Goal: Task Accomplishment & Management: Manage account settings

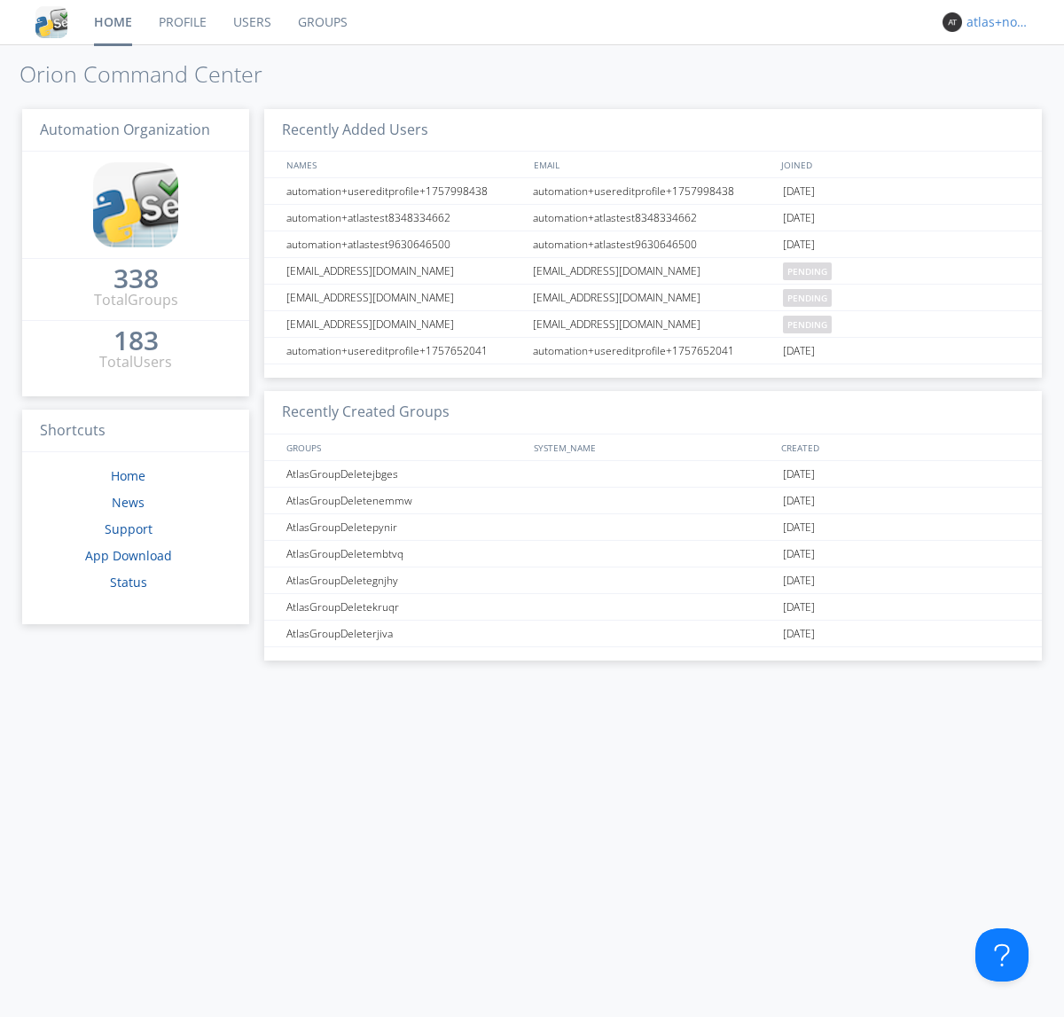
click at [995, 22] on div "atlas+nodispatch" at bounding box center [1000, 22] width 67 height 18
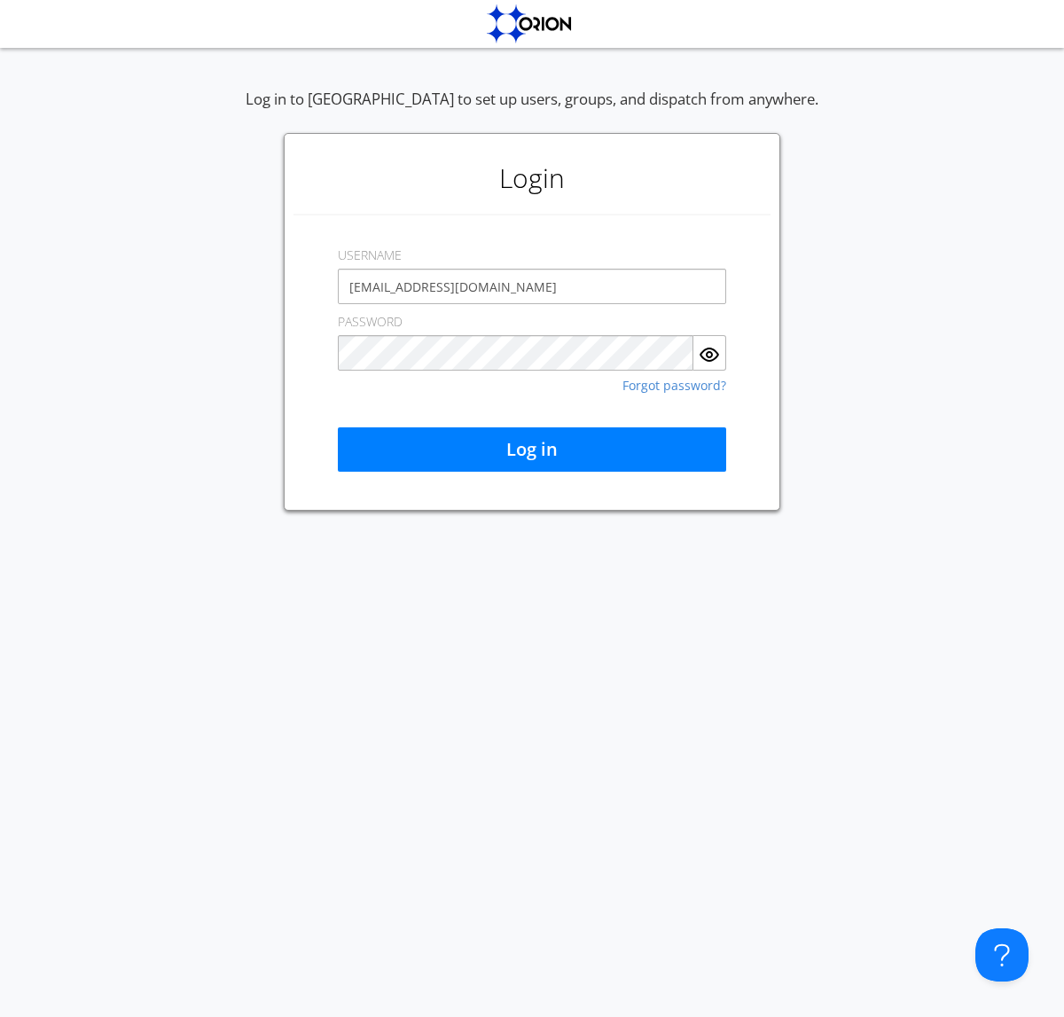
type input "[EMAIL_ADDRESS][DOMAIN_NAME]"
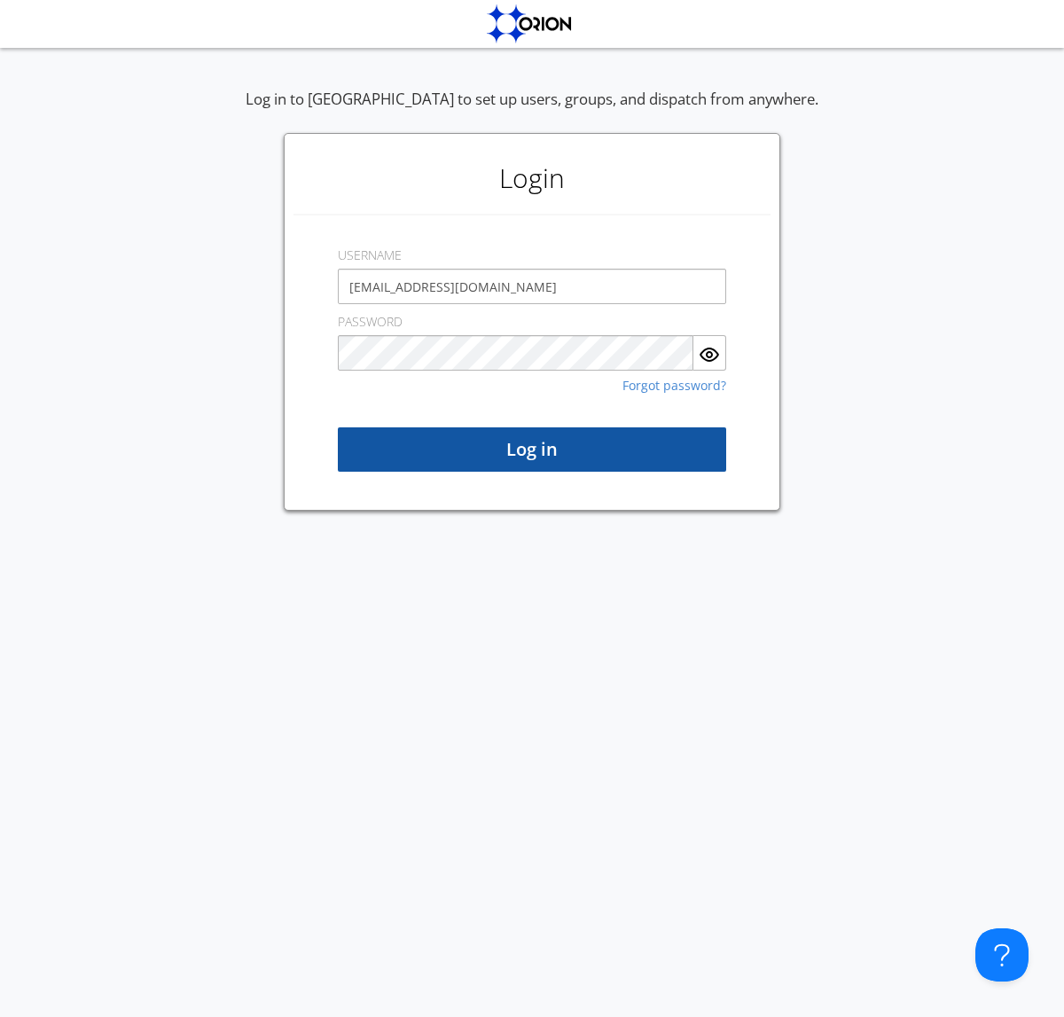
click at [532, 450] on button "Log in" at bounding box center [532, 450] width 388 height 44
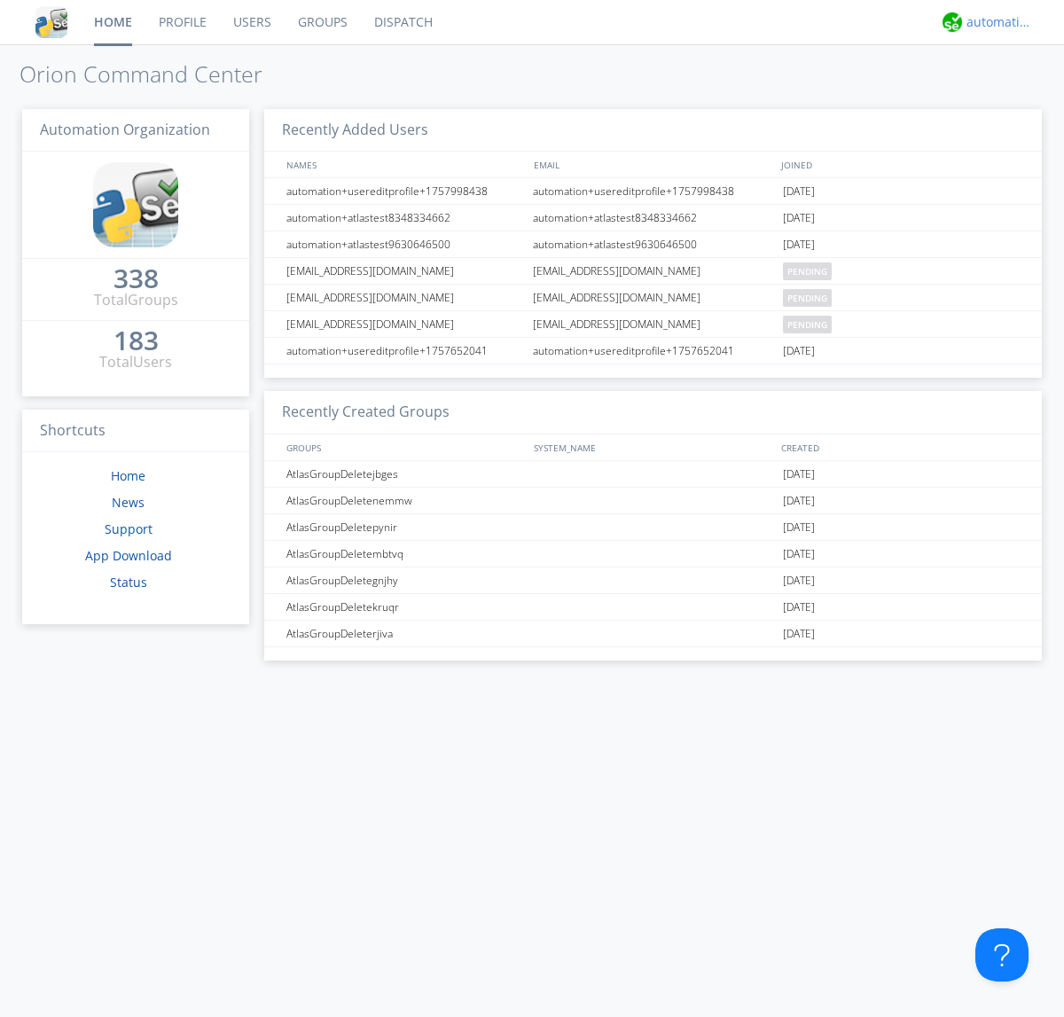
click at [995, 22] on div "automation+atlas" at bounding box center [1000, 22] width 67 height 18
